Goal: Navigation & Orientation: Find specific page/section

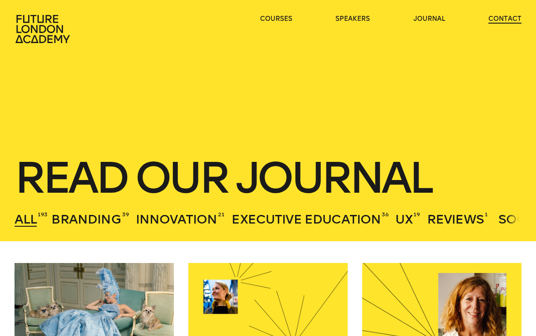
click at [500, 20] on link "contact" at bounding box center [504, 19] width 33 height 9
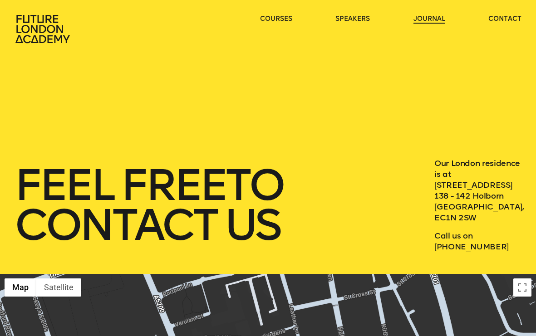
click at [428, 16] on link "journal" at bounding box center [429, 19] width 32 height 9
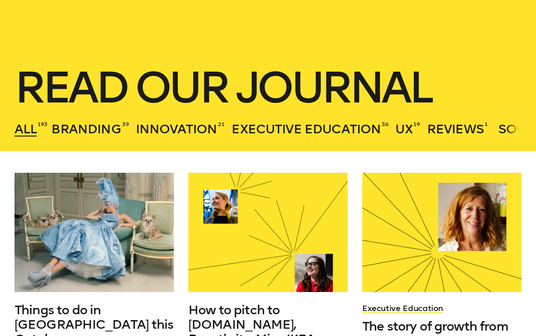
scroll to position [68, 0]
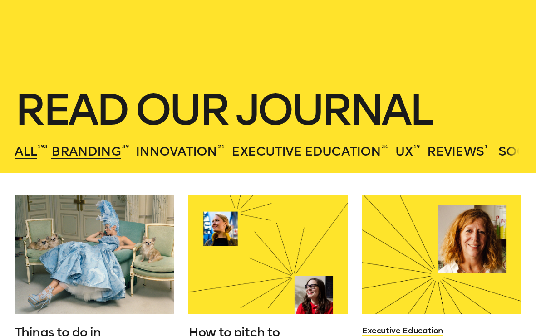
click at [75, 149] on span "Branding" at bounding box center [85, 151] width 69 height 15
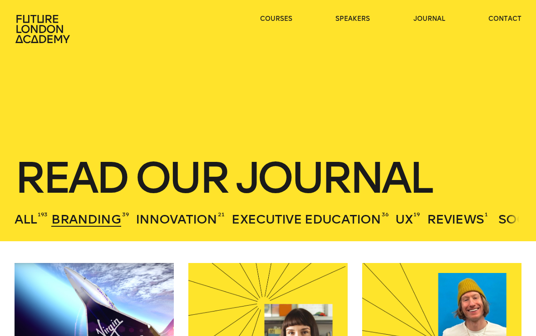
scroll to position [0, 0]
click at [177, 214] on span "Innovation" at bounding box center [177, 219] width 82 height 15
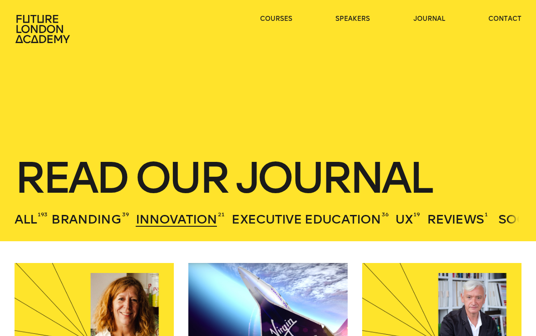
click at [287, 229] on header "Read our journal All 193 Branding 39 Innovation 21 Executive Education 36 UX 19…" at bounding box center [268, 120] width 536 height 241
click at [282, 219] on span "Executive Education" at bounding box center [305, 219] width 149 height 15
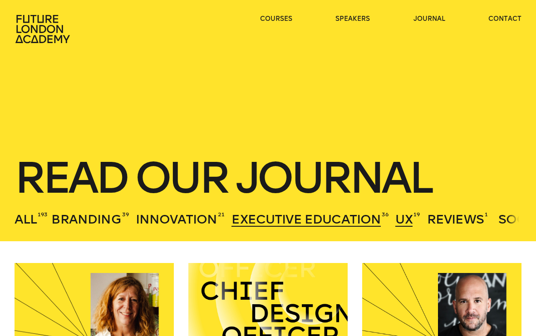
click at [402, 216] on span "UX" at bounding box center [403, 219] width 17 height 15
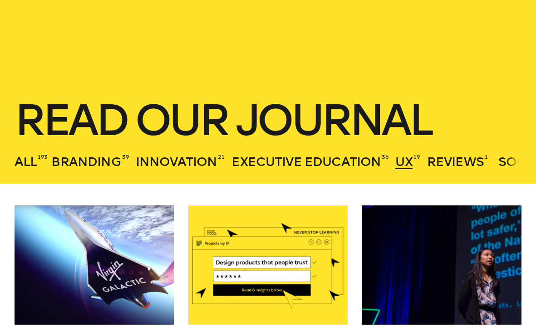
scroll to position [57, 0]
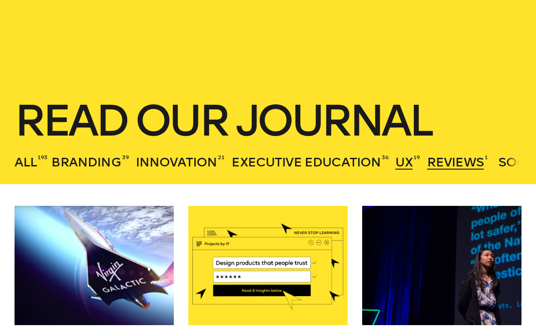
click at [452, 161] on span "Reviews" at bounding box center [455, 162] width 57 height 15
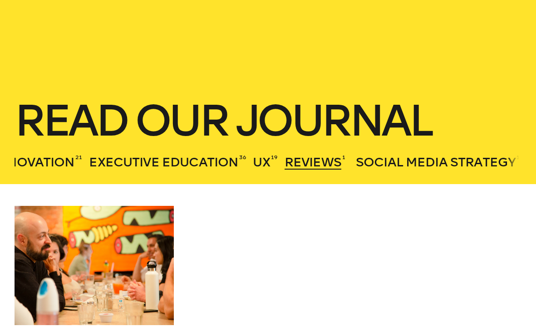
scroll to position [0, 200]
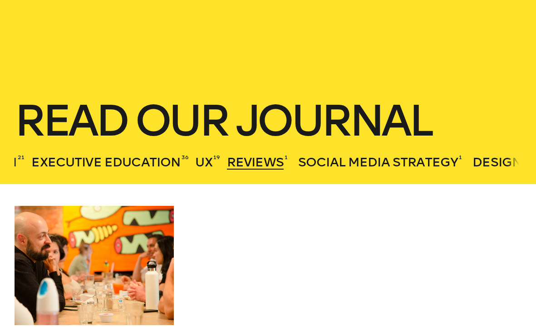
click at [262, 160] on span "Reviews" at bounding box center [255, 162] width 57 height 15
click at [322, 162] on span "Social Media Strategy" at bounding box center [378, 162] width 160 height 15
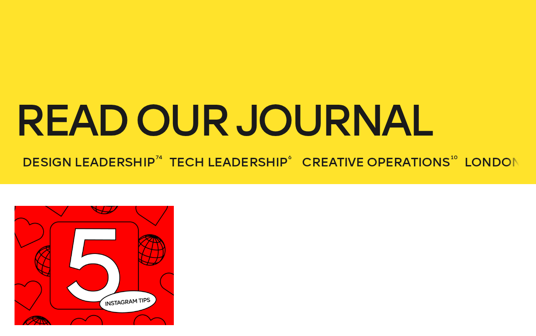
scroll to position [0, 689]
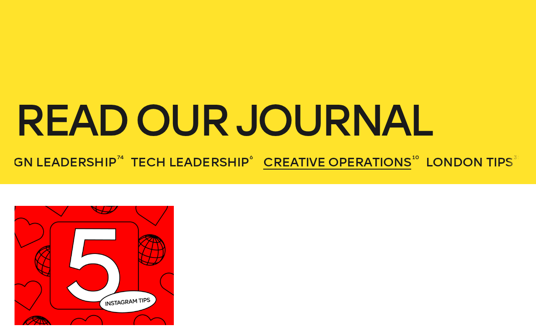
click at [384, 159] on span "Creative Operations" at bounding box center [337, 162] width 148 height 15
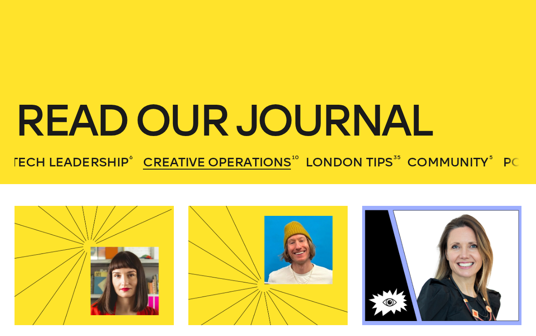
scroll to position [0, 908]
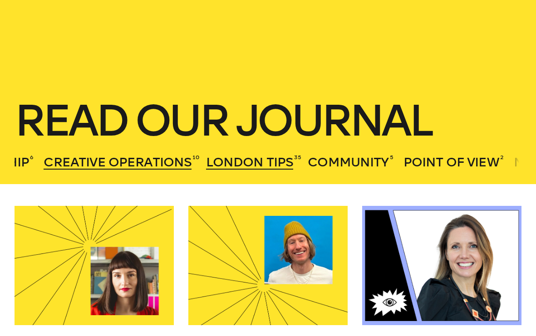
click at [226, 157] on span "London Tips" at bounding box center [249, 162] width 87 height 15
